Goal: Book appointment/travel/reservation

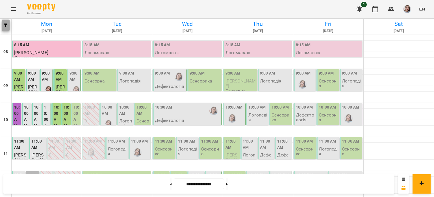
click at [5, 20] on button "button" at bounding box center [6, 25] width 8 height 11
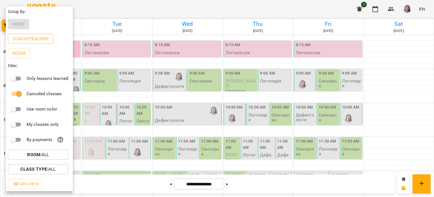
click at [33, 40] on p "Coach/Teacher" at bounding box center [30, 38] width 36 height 7
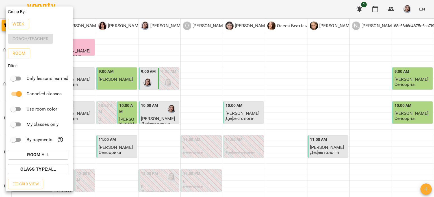
click at [128, 178] on div at bounding box center [217, 98] width 434 height 197
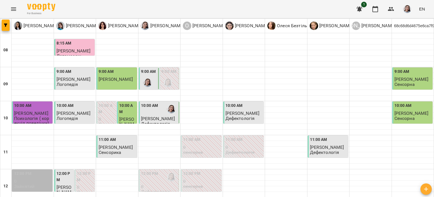
click at [130, 170] on div "Group By: Week Coach/Teacher Room Filter: Only lessons learned Canceled classes…" at bounding box center [217, 98] width 434 height 197
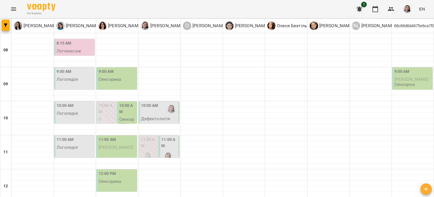
scroll to position [57, 0]
click at [172, 150] on div at bounding box center [167, 156] width 13 height 13
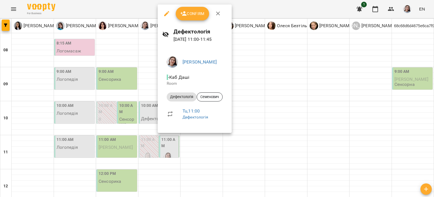
click at [248, 111] on div at bounding box center [217, 98] width 434 height 197
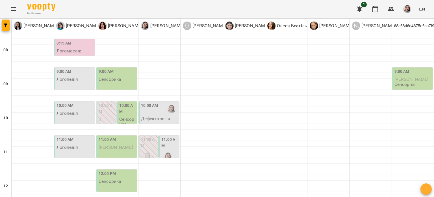
click at [144, 136] on label "11:00 AM" at bounding box center [149, 142] width 16 height 12
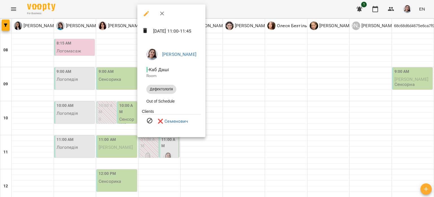
click at [243, 115] on div at bounding box center [217, 98] width 434 height 197
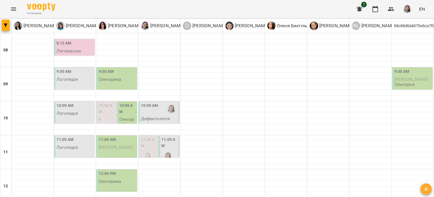
scroll to position [141, 0]
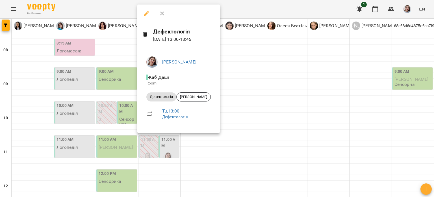
click at [253, 122] on div at bounding box center [217, 98] width 434 height 197
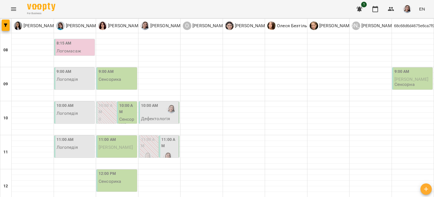
scroll to position [226, 0]
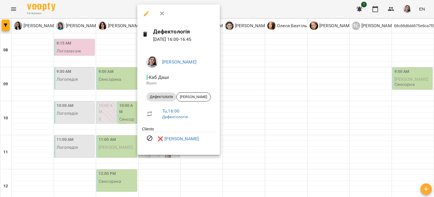
click at [254, 91] on div at bounding box center [217, 98] width 434 height 197
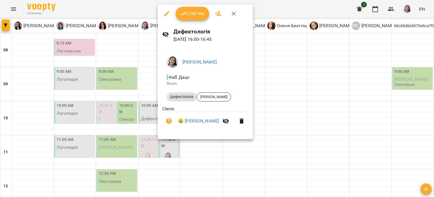
click at [271, 97] on div at bounding box center [217, 98] width 434 height 197
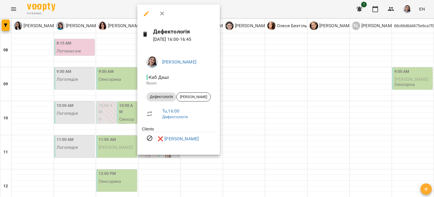
click at [249, 105] on div at bounding box center [217, 98] width 434 height 197
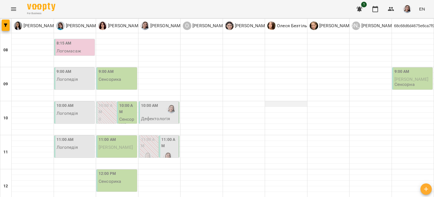
scroll to position [57, 0]
drag, startPoint x: 265, startPoint y: 103, endPoint x: 232, endPoint y: 11, distance: 97.1
click at [232, 11] on div "For Business 1 EN" at bounding box center [217, 9] width 434 height 18
click at [164, 116] on p "Дефектологія" at bounding box center [155, 118] width 29 height 5
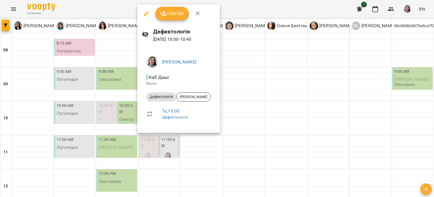
click at [235, 114] on div at bounding box center [217, 98] width 434 height 197
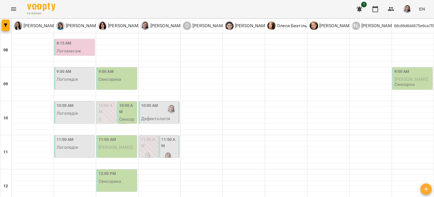
click at [166, 137] on label "11:00 AM" at bounding box center [169, 142] width 16 height 12
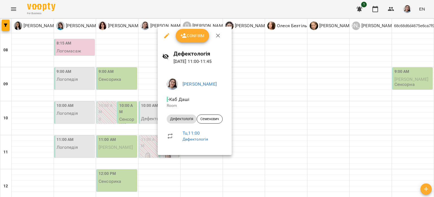
click at [234, 116] on div at bounding box center [217, 98] width 434 height 197
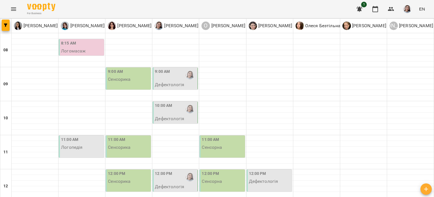
click at [178, 73] on div "9:00 AM" at bounding box center [176, 74] width 42 height 13
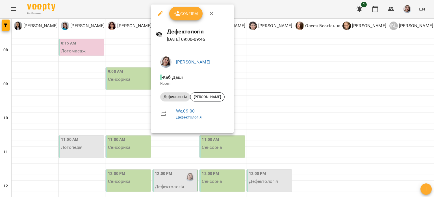
click at [259, 103] on div at bounding box center [217, 98] width 434 height 197
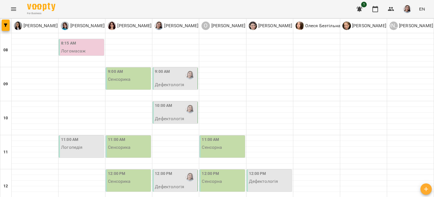
scroll to position [254, 0]
